Goal: Information Seeking & Learning: Understand process/instructions

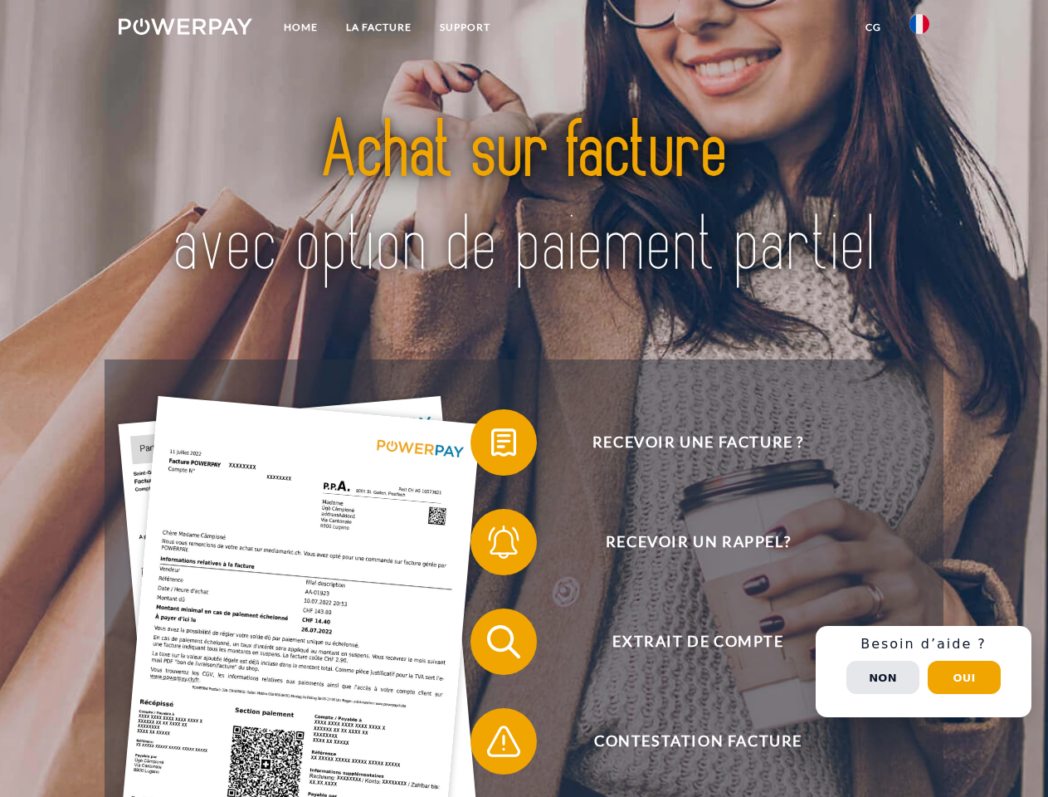
click at [185, 29] on img at bounding box center [186, 26] width 134 height 17
click at [919, 29] on img at bounding box center [919, 24] width 20 height 20
click at [873, 27] on link "CG" at bounding box center [873, 27] width 44 height 30
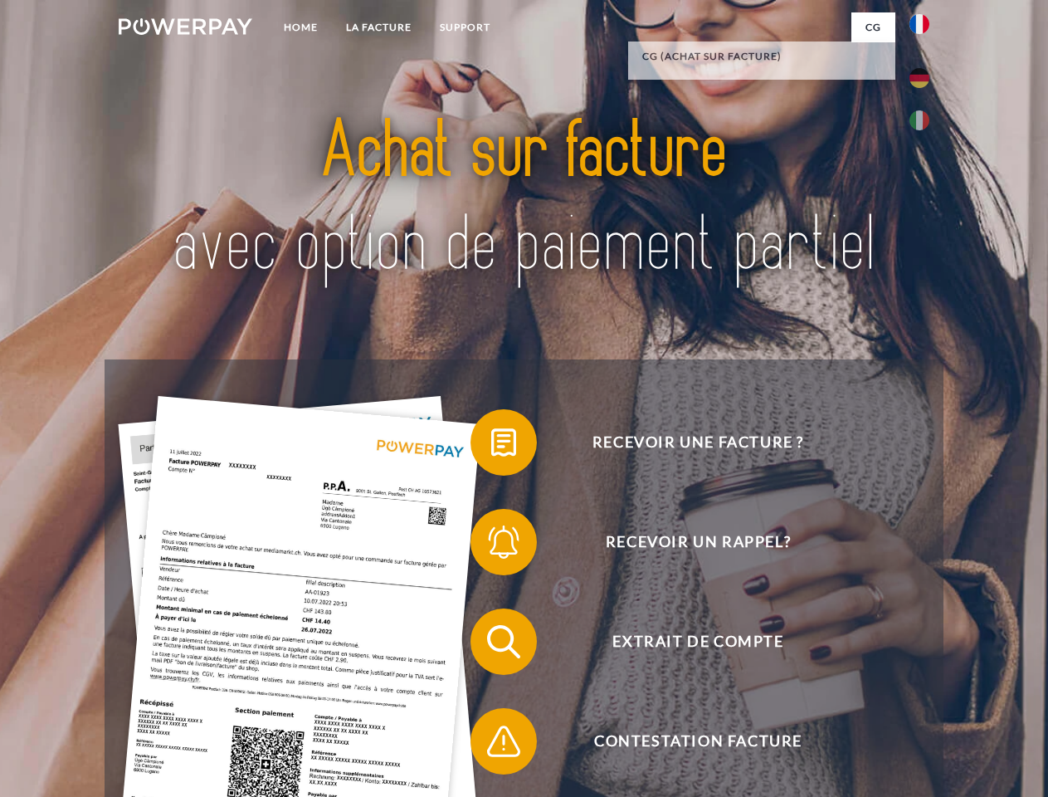
click at [491, 446] on span at bounding box center [478, 442] width 83 height 83
click at [491, 545] on span at bounding box center [478, 541] width 83 height 83
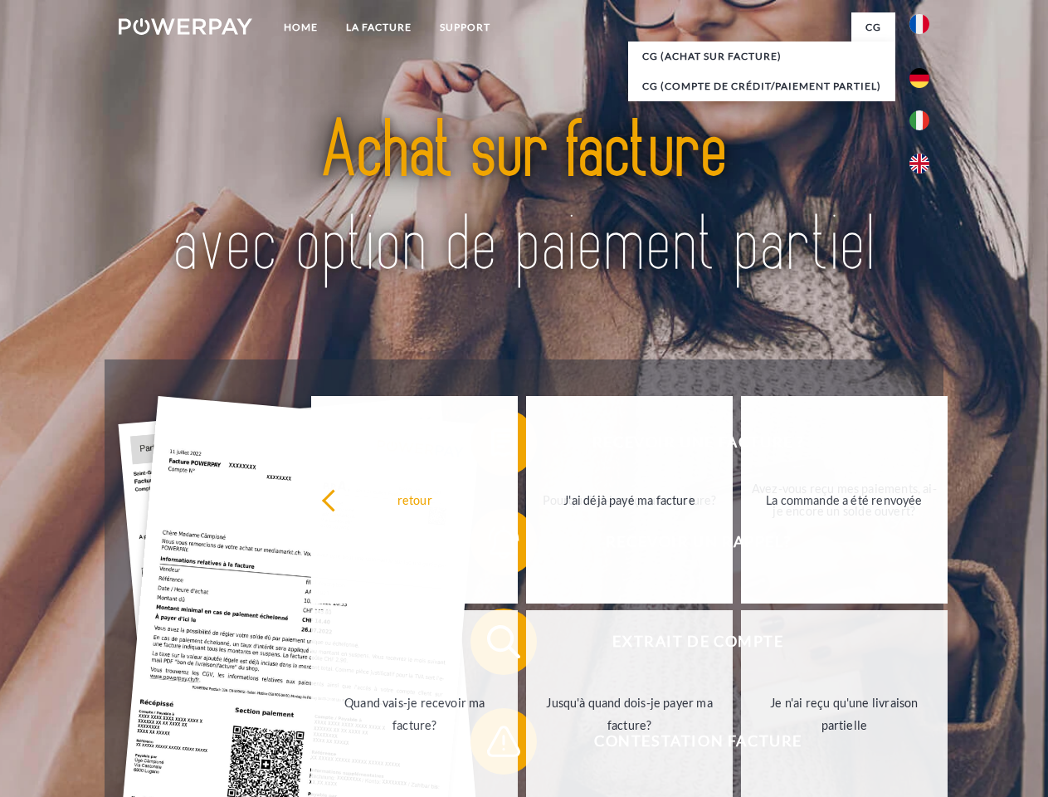
click at [491, 645] on link "Quand vais-je recevoir ma facture?" at bounding box center [414, 713] width 207 height 207
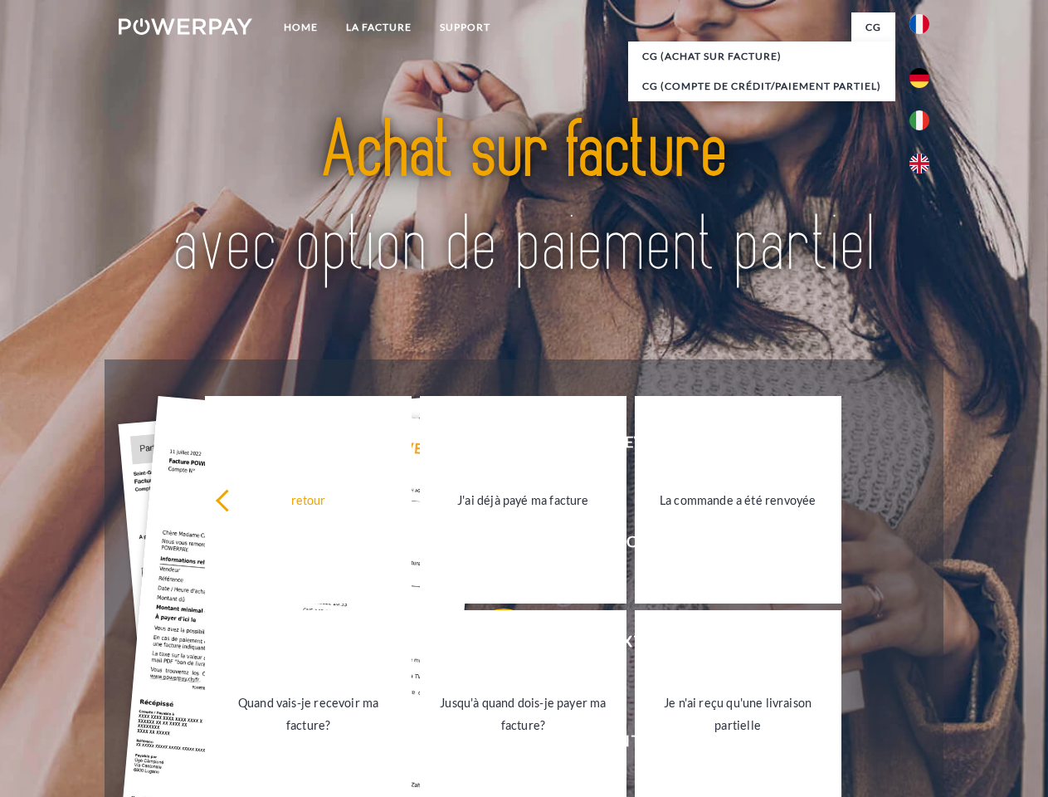
click at [491, 744] on link "Jusqu'à quand dois-je payer ma facture?" at bounding box center [523, 713] width 207 height 207
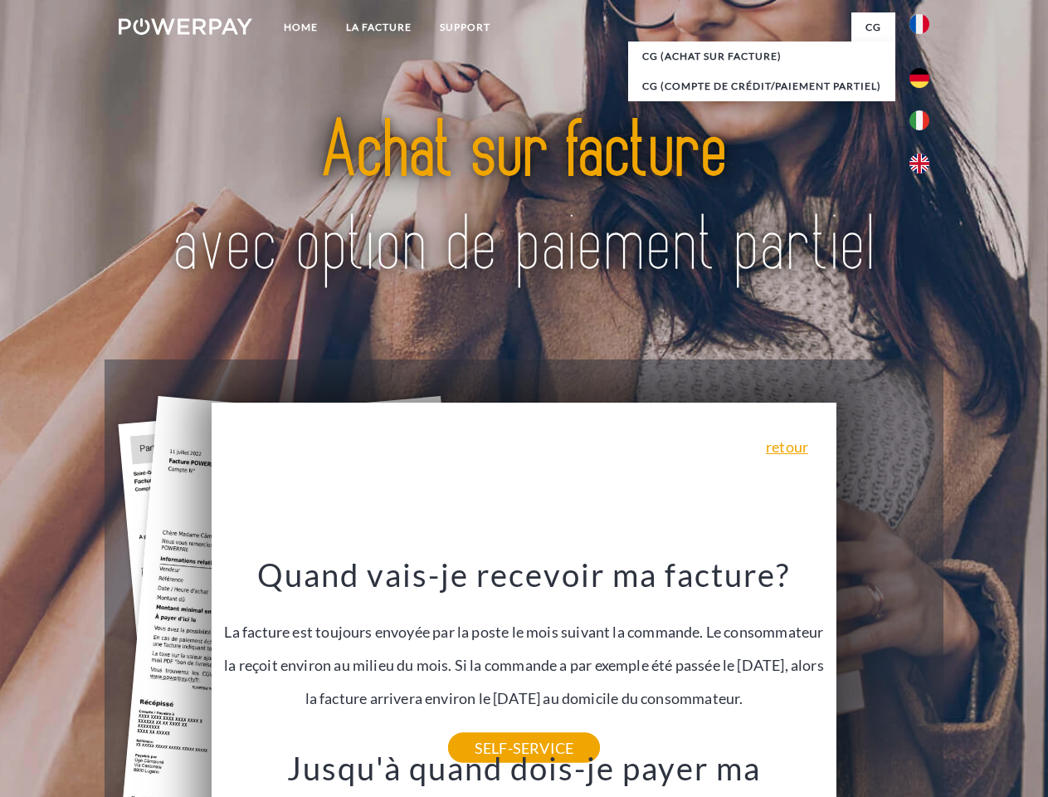
click at [883, 675] on span "Extrait de compte" at bounding box center [698, 641] width 407 height 66
click at [964, 677] on header "Home LA FACTURE Support" at bounding box center [524, 573] width 1048 height 1146
